Goal: Task Accomplishment & Management: Complete application form

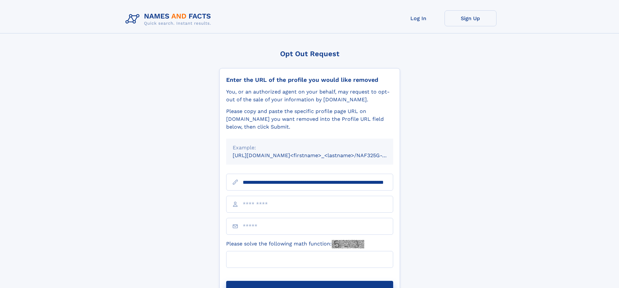
scroll to position [0, 62]
type input "**********"
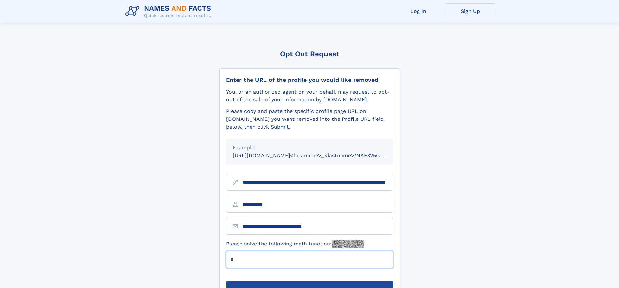
type input "*"
click at [309, 281] on button "Submit Opt Out Request" at bounding box center [309, 291] width 167 height 21
